Goal: Navigation & Orientation: Find specific page/section

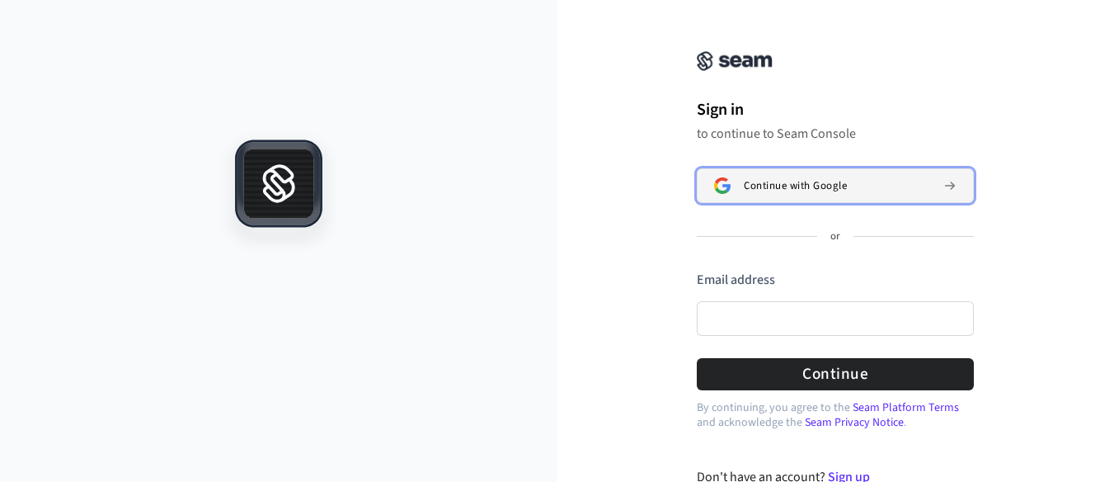
click at [846, 184] on span "Continue with Google" at bounding box center [795, 185] width 103 height 13
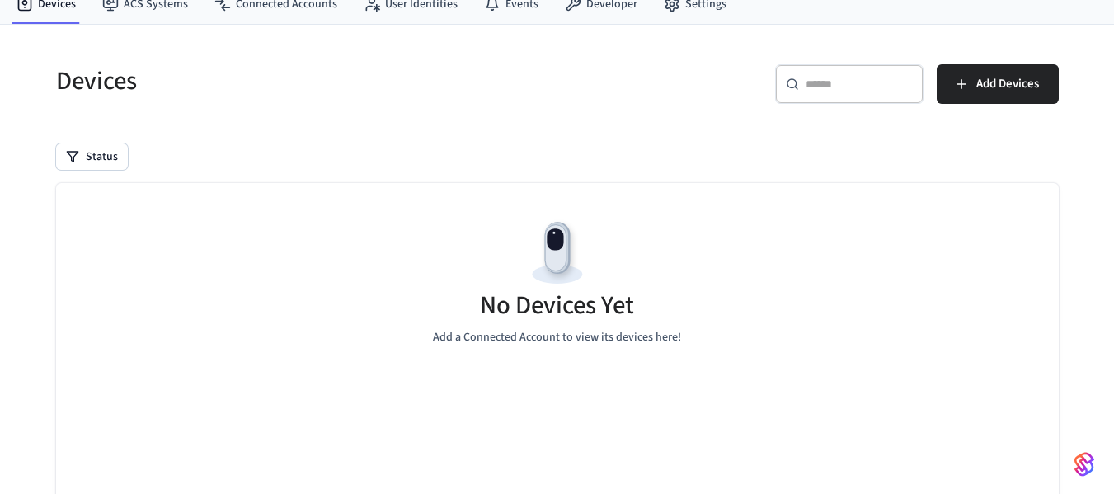
scroll to position [140, 0]
